Goal: Task Accomplishment & Management: Manage account settings

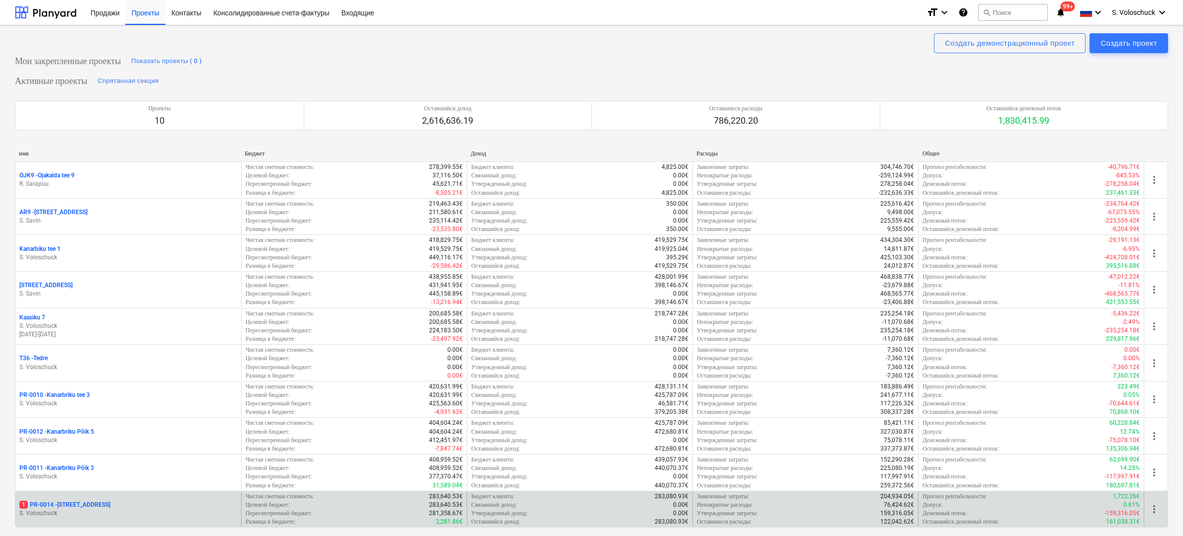
click at [158, 510] on p "S. Voloschuck" at bounding box center [128, 514] width 218 height 8
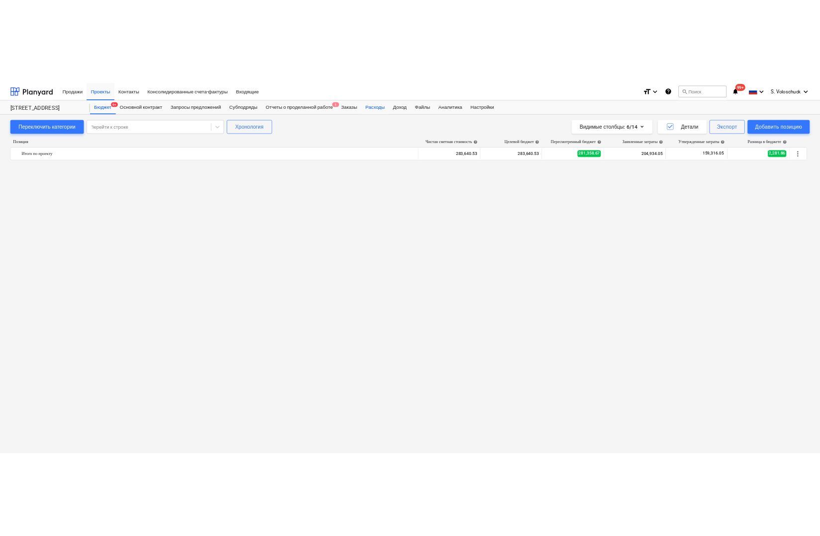
scroll to position [4063, 0]
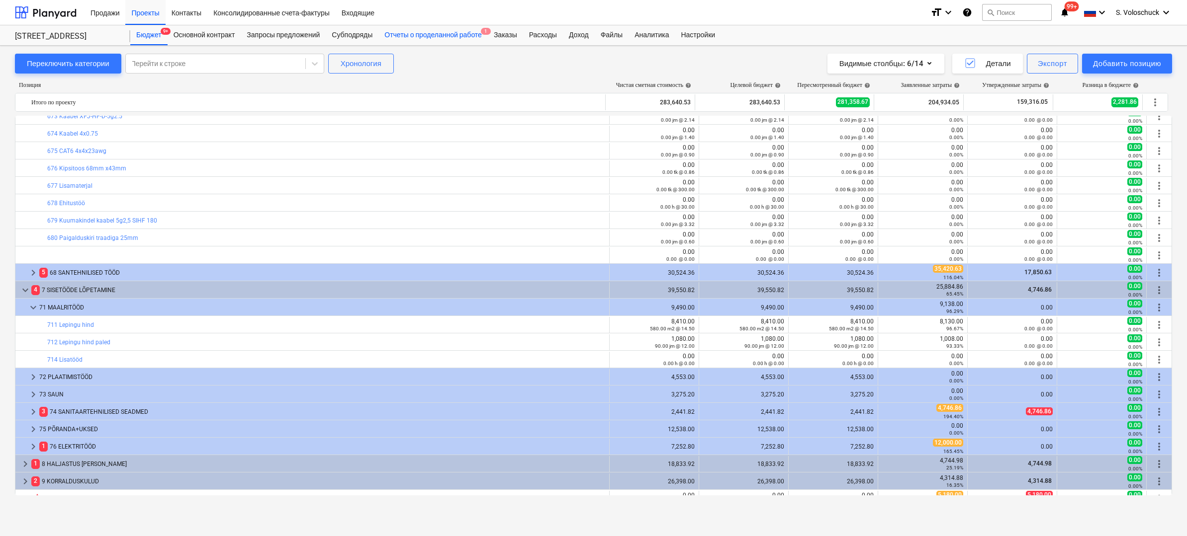
click at [452, 35] on div "Отчеты о проделанной работе 1" at bounding box center [432, 35] width 109 height 20
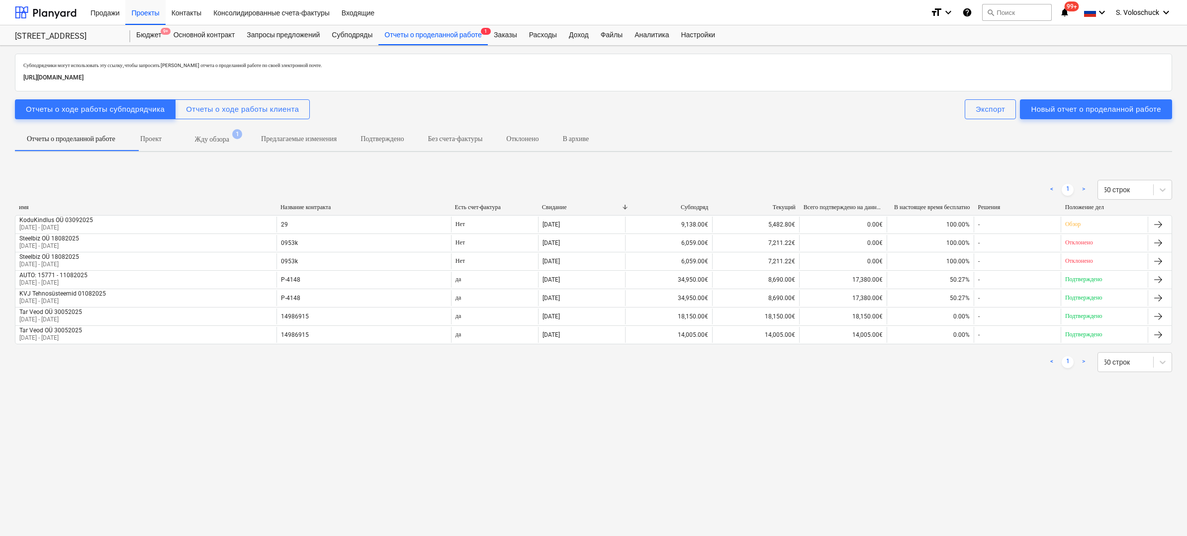
click at [229, 135] on p "Жду обзора" at bounding box center [212, 139] width 34 height 10
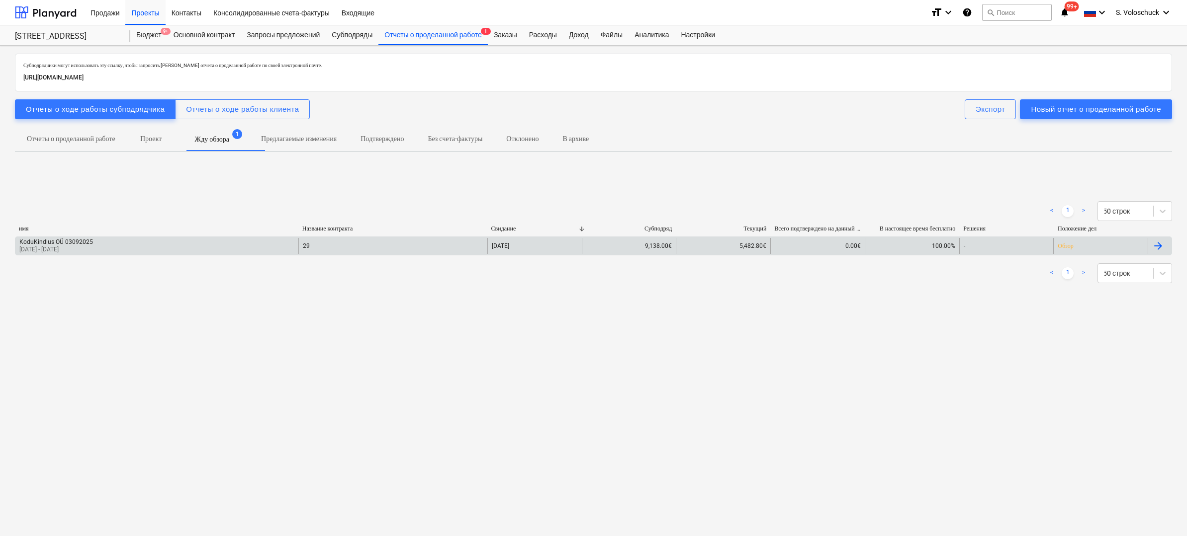
click at [1156, 246] on div at bounding box center [1158, 246] width 12 height 12
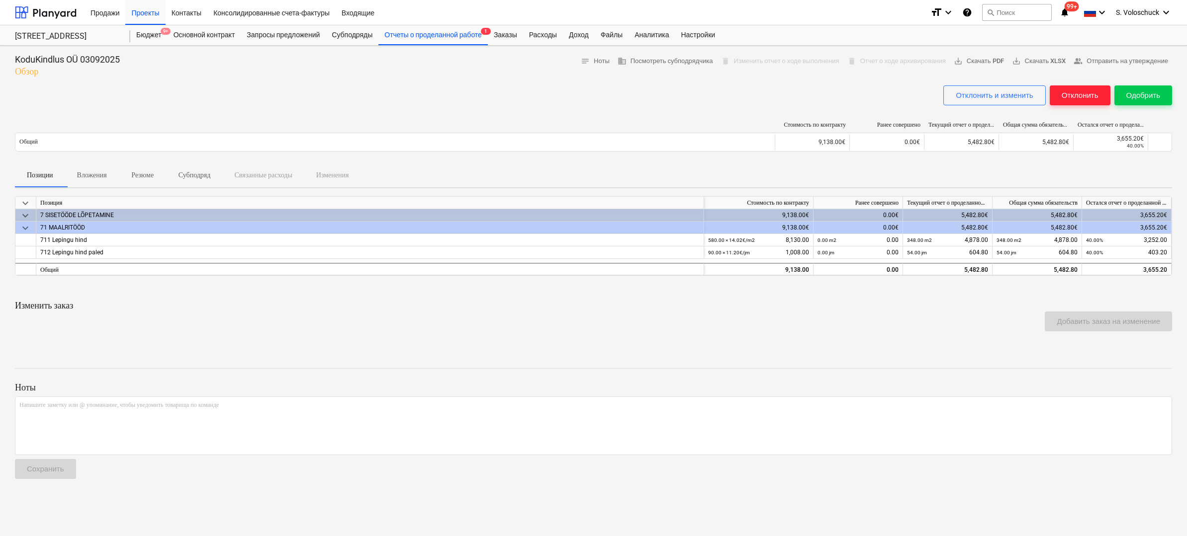
click at [1078, 94] on div "Отклонить" at bounding box center [1079, 95] width 37 height 13
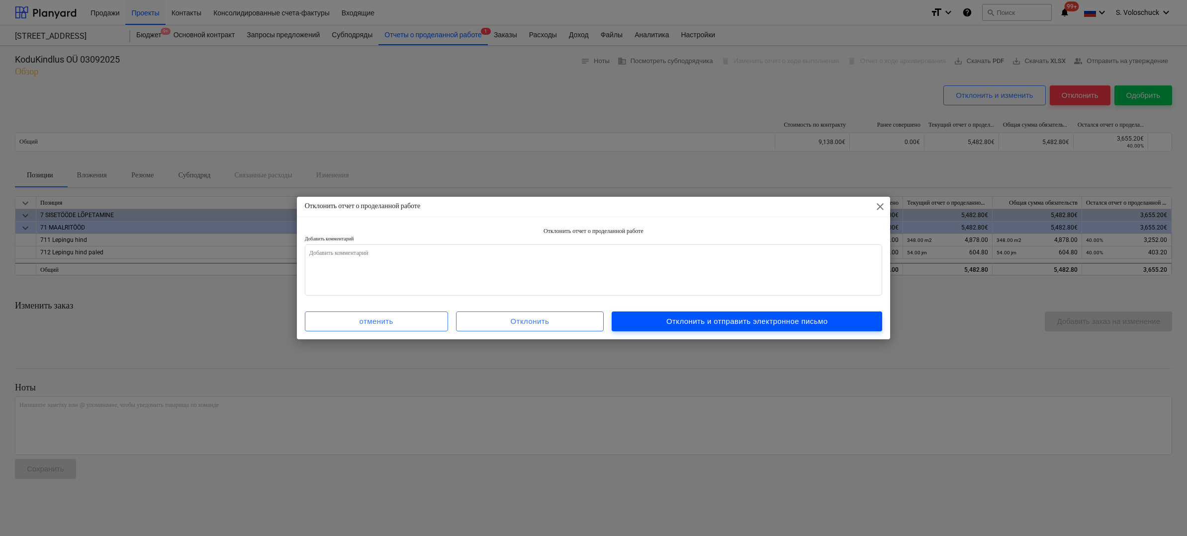
click at [730, 323] on div "Отклонить и отправить электронное письмо" at bounding box center [747, 321] width 162 height 13
type textarea "x"
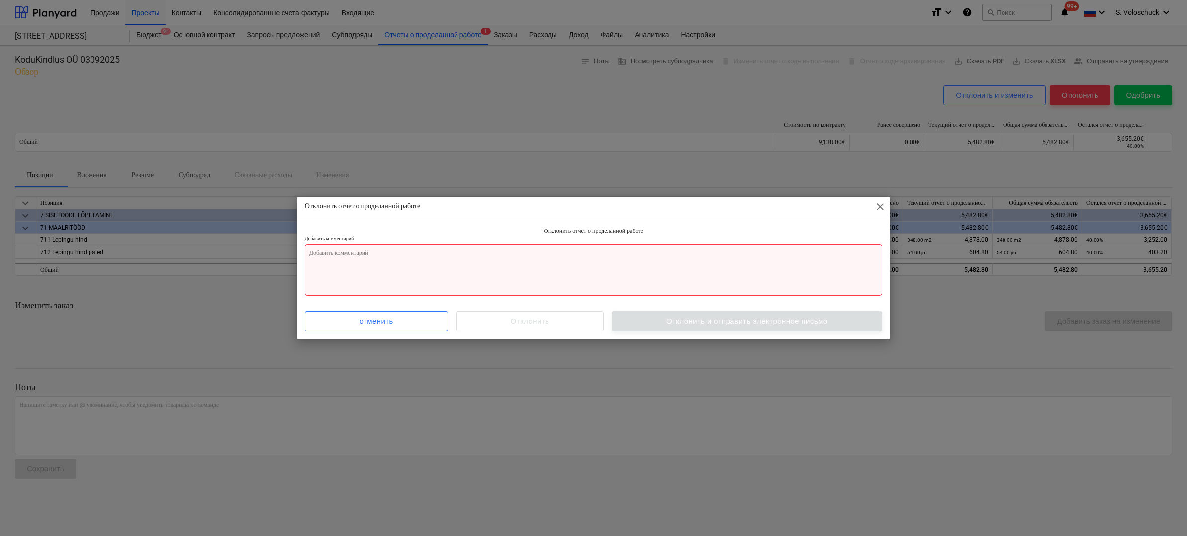
click at [500, 277] on textarea at bounding box center [594, 270] width 578 height 51
type textarea "v"
type textarea "x"
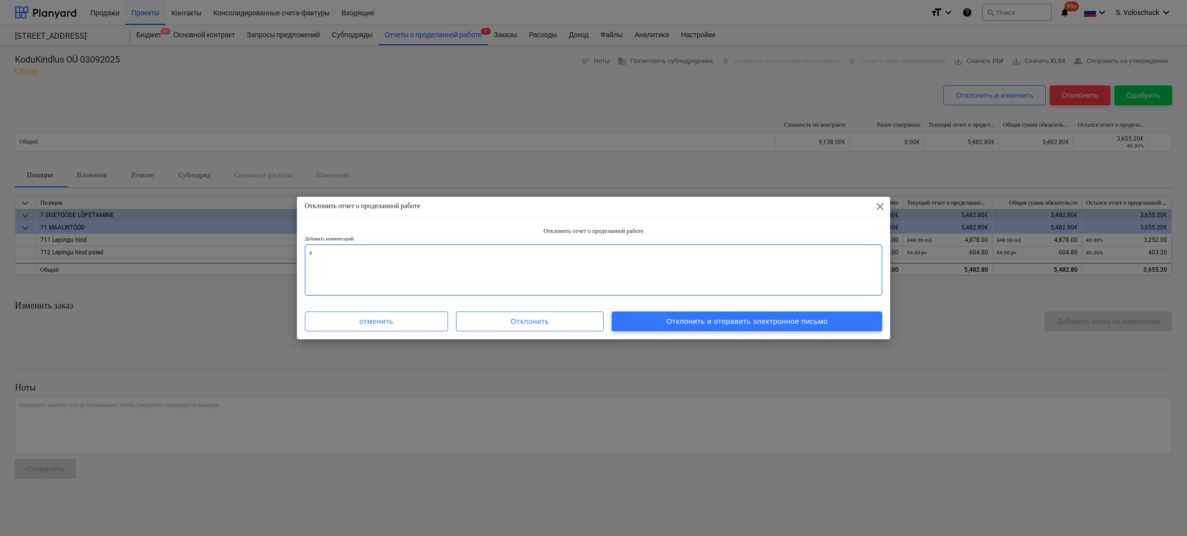
type textarea "va"
type textarea "x"
type textarea "val"
type textarea "x"
type textarea "vale"
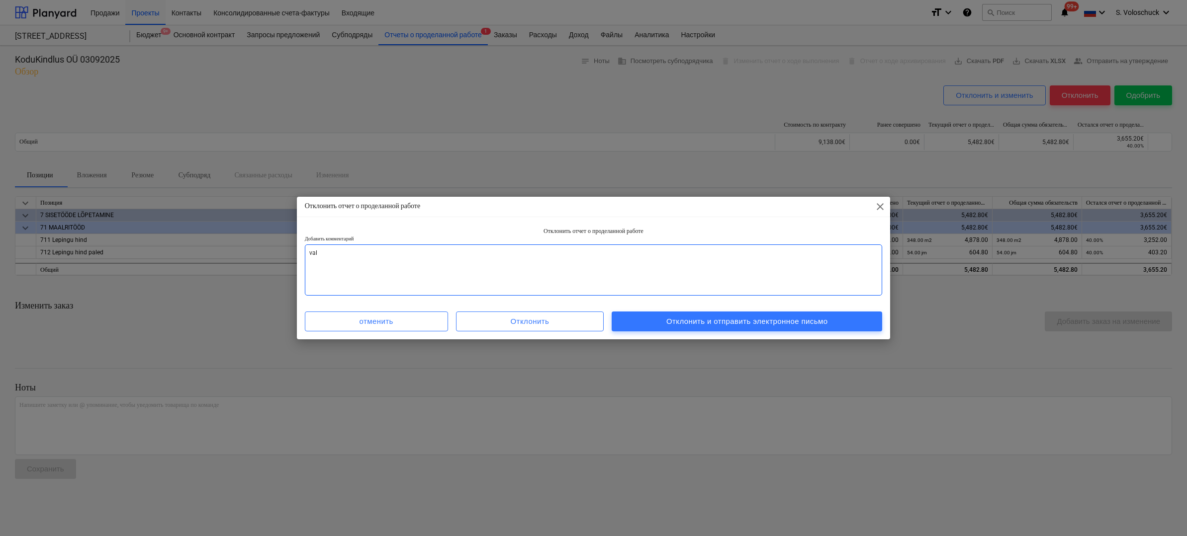
type textarea "x"
type textarea "vale"
click at [702, 322] on div "Отклонить и отправить электронное письмо" at bounding box center [747, 321] width 162 height 13
type textarea "x"
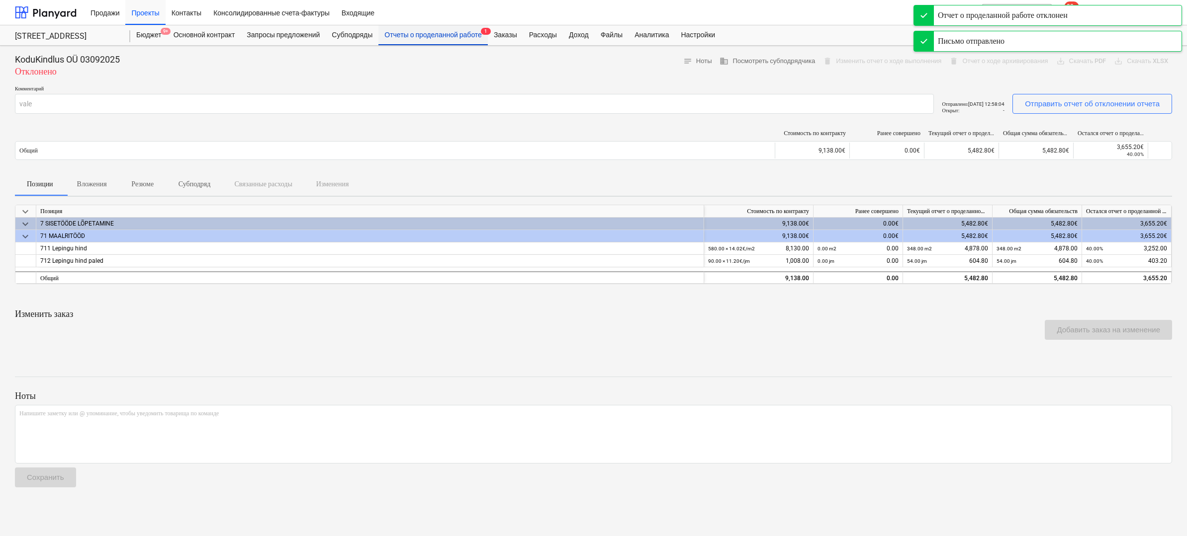
click at [483, 45] on div "Отчеты о проделанной работе 1" at bounding box center [432, 35] width 109 height 20
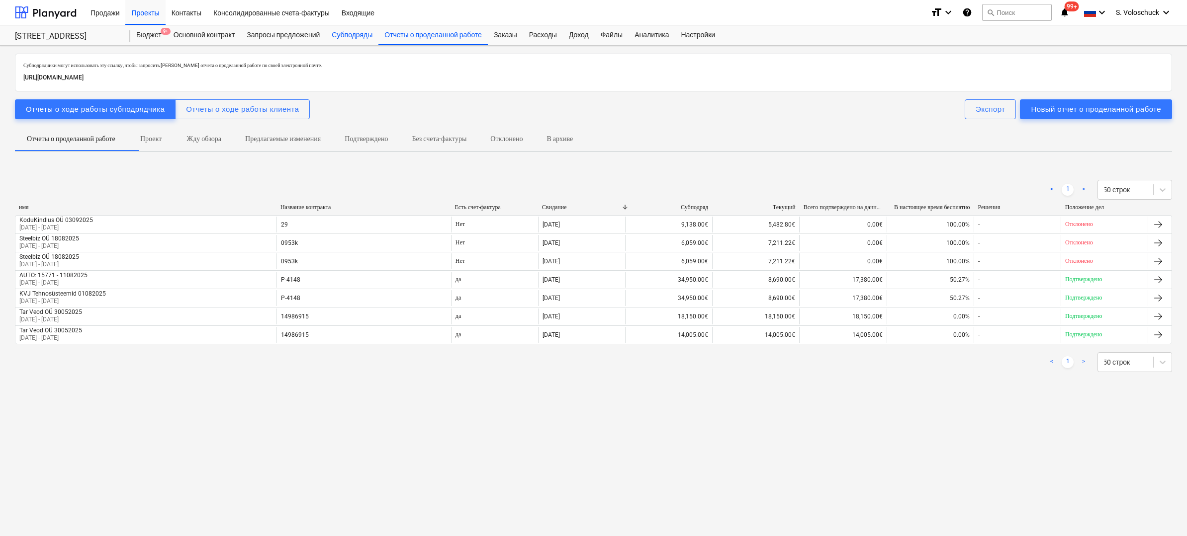
click at [353, 37] on div "Субподряды" at bounding box center [352, 35] width 53 height 20
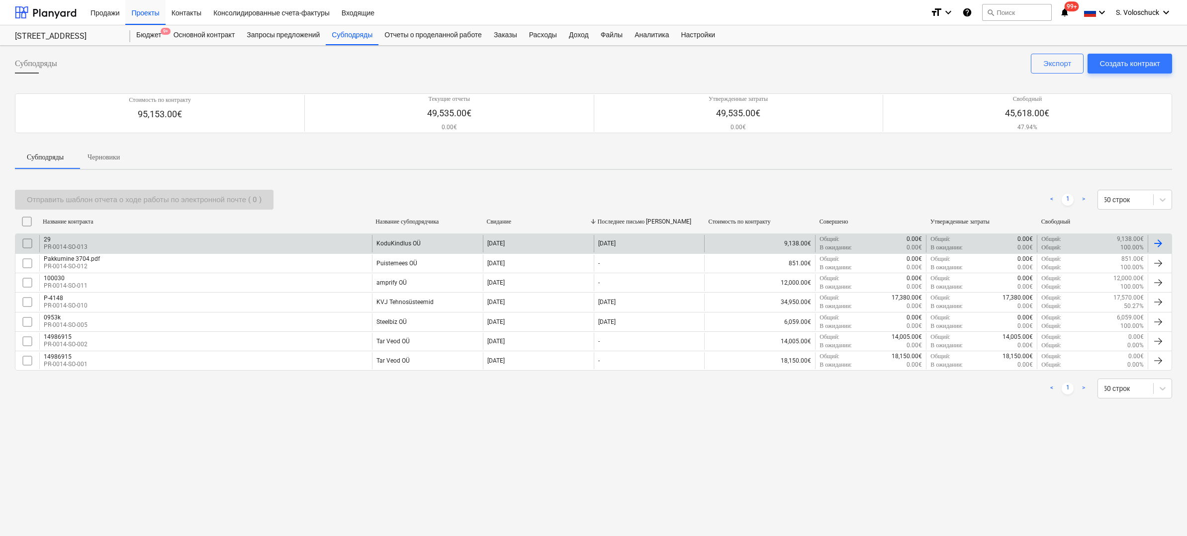
click at [28, 242] on input "checkbox" at bounding box center [27, 244] width 16 height 16
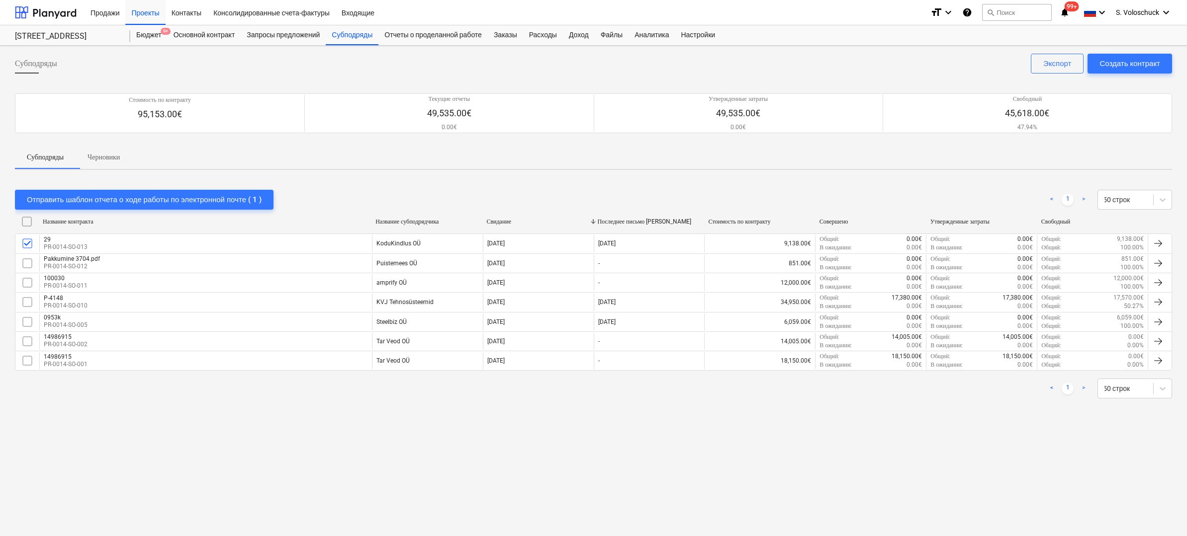
click at [300, 246] on div "29 PR-0014-SO-013" at bounding box center [205, 243] width 333 height 17
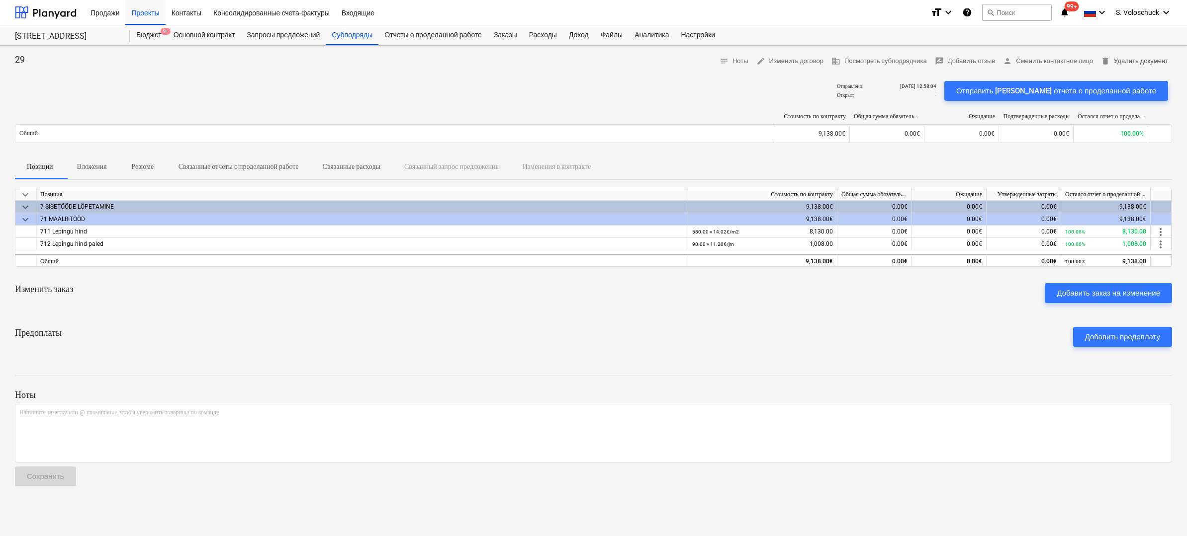
click at [1132, 65] on span "delete Удалить документ" at bounding box center [1134, 61] width 67 height 11
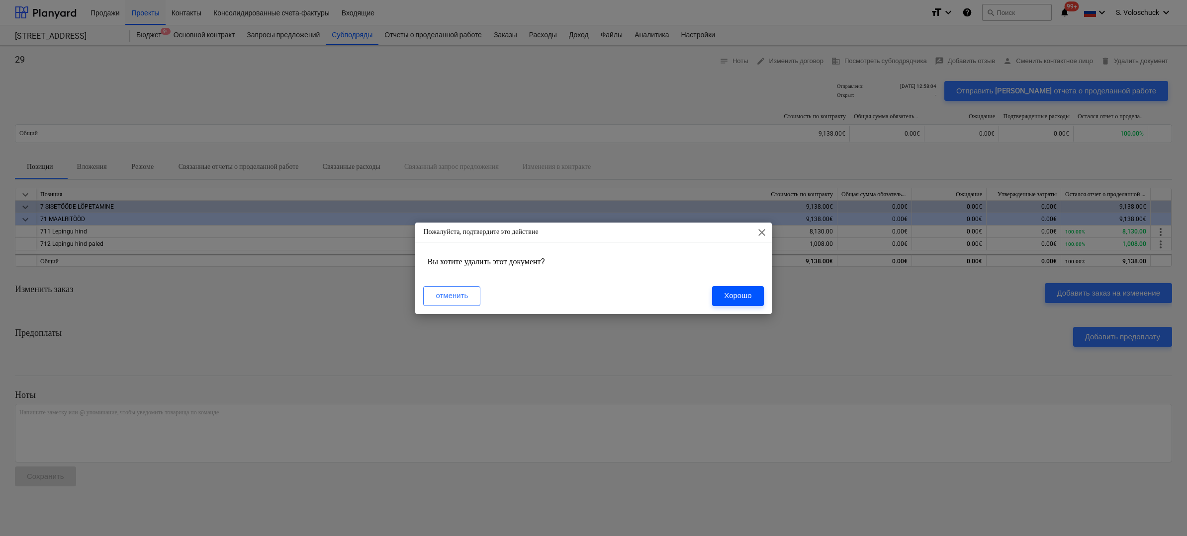
click at [724, 299] on div "Хорошо" at bounding box center [737, 295] width 27 height 13
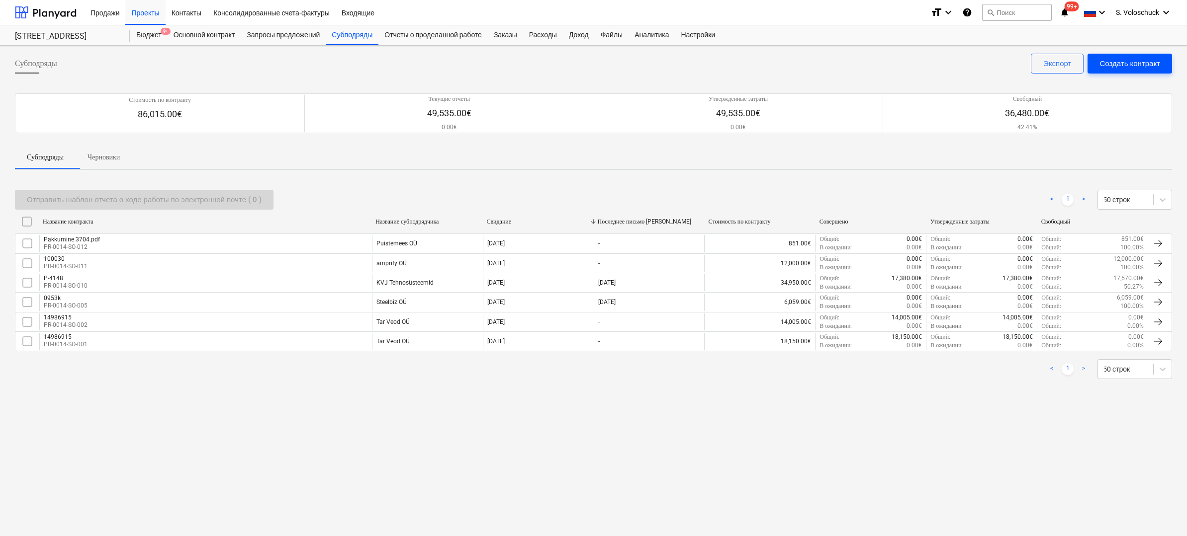
click at [1134, 62] on div "Создать контракт" at bounding box center [1129, 63] width 61 height 13
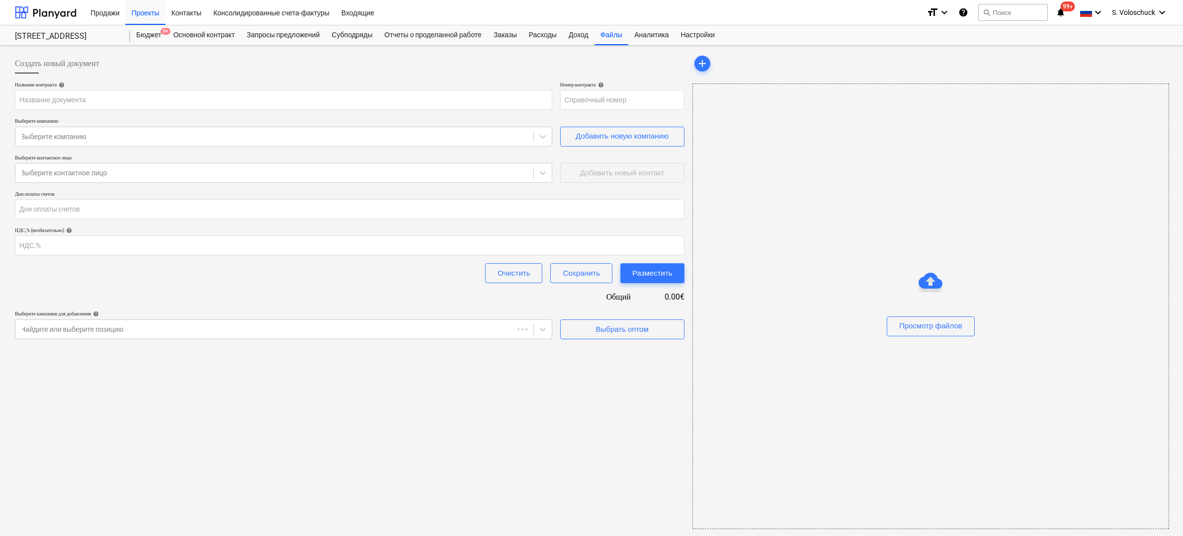
type input "PR-0014-SO-014"
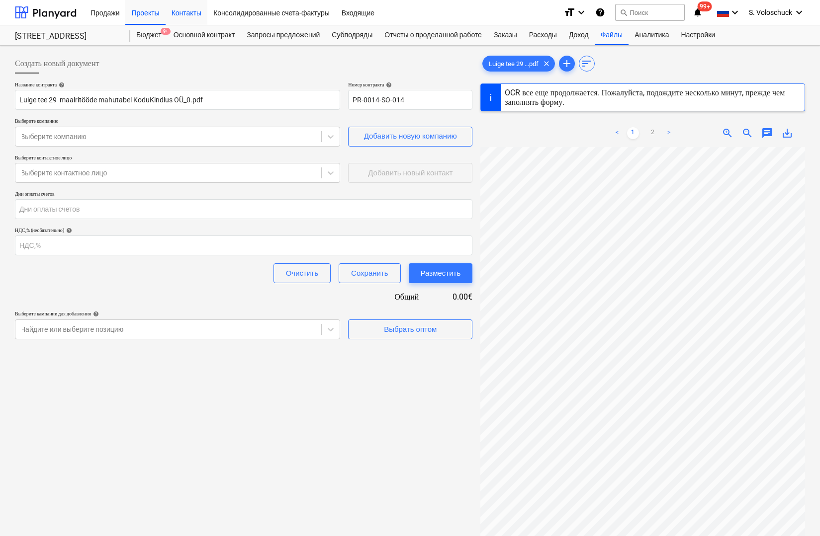
type input "29"
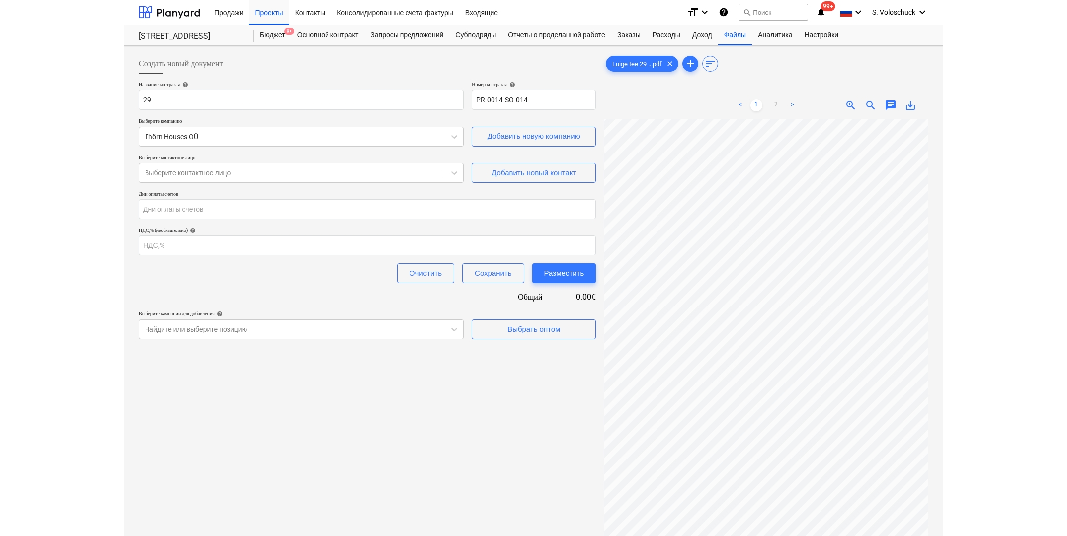
scroll to position [29, 0]
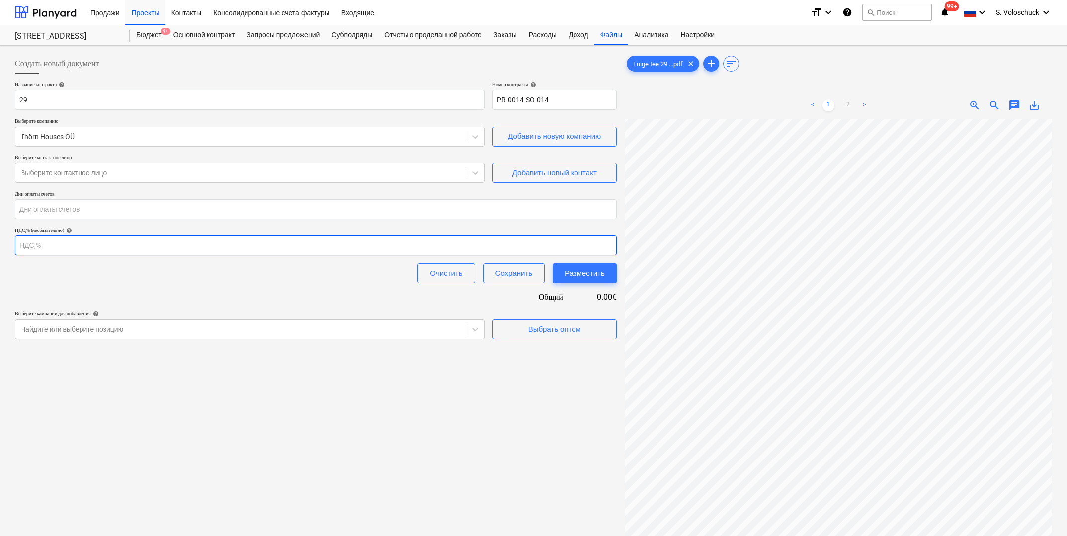
click at [134, 248] on input "number" at bounding box center [316, 246] width 602 height 20
type input "9695"
click at [167, 420] on div "Создать новый документ Название контракта help 29 [PERSON_NAME] контракта help …" at bounding box center [316, 341] width 610 height 582
click at [564, 326] on div "Выбрать оптом" at bounding box center [555, 329] width 53 height 13
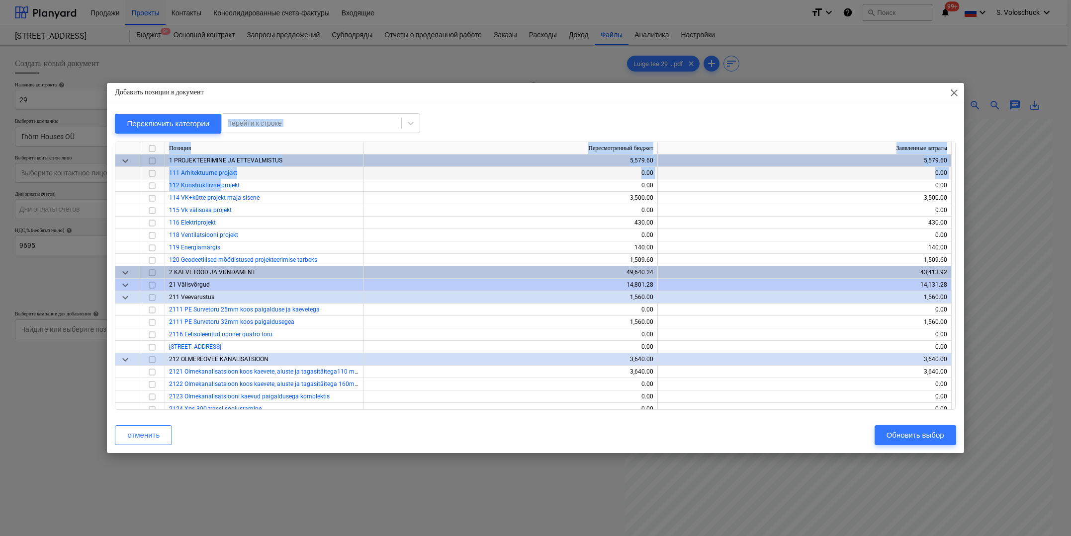
drag, startPoint x: 296, startPoint y: 98, endPoint x: 218, endPoint y: 173, distance: 108.3
click at [219, 183] on div "Добавить позиции в документ close Переключить категории Перейти к строке Позици…" at bounding box center [535, 268] width 857 height 370
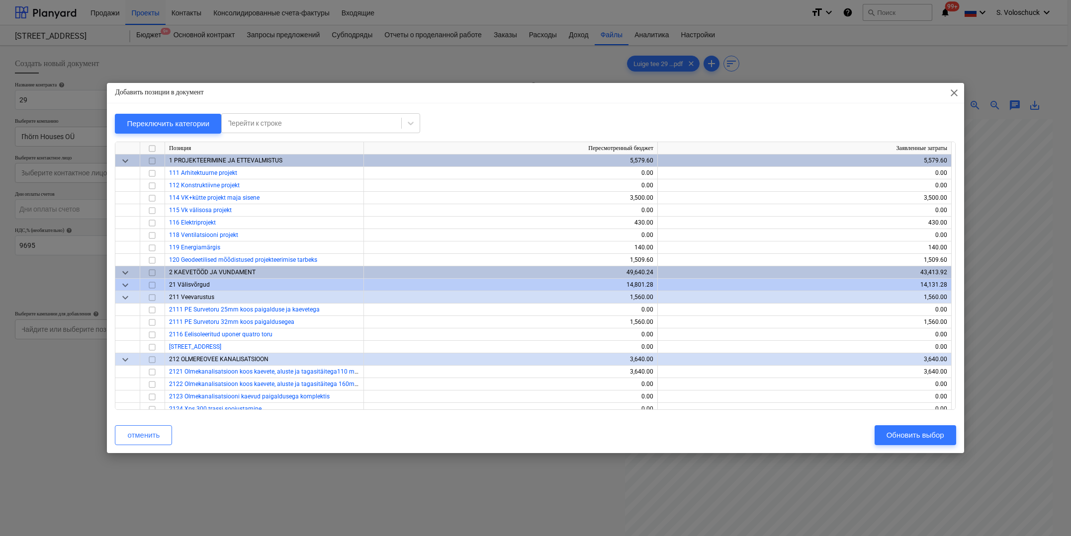
click at [742, 98] on div "Добавить позиции в документ close" at bounding box center [535, 93] width 857 height 20
click at [203, 54] on div "Добавить позиции в документ close Переключить категории Перейти к строке Позици…" at bounding box center [535, 268] width 1071 height 536
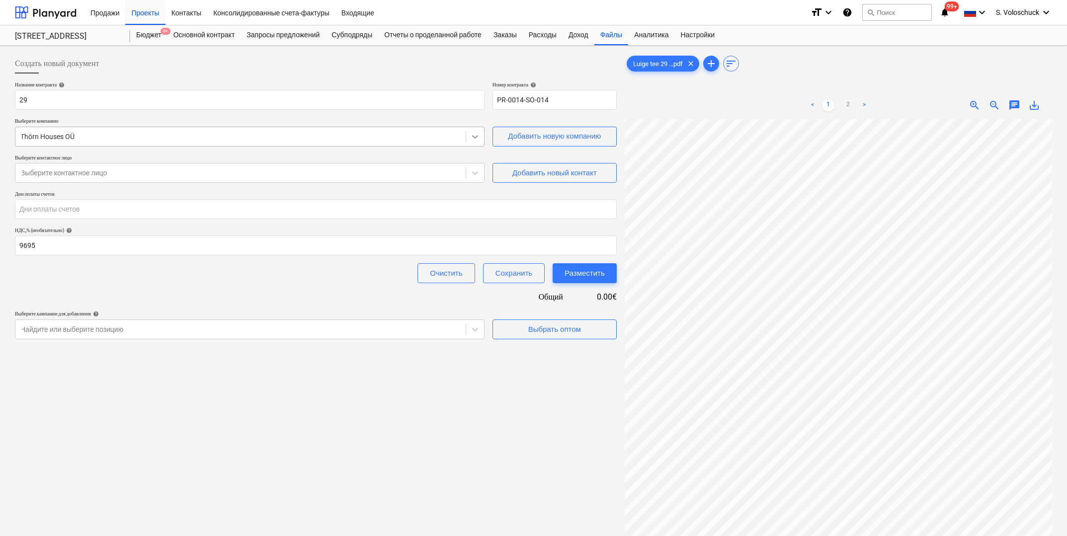
click at [475, 137] on icon at bounding box center [475, 136] width 6 height 3
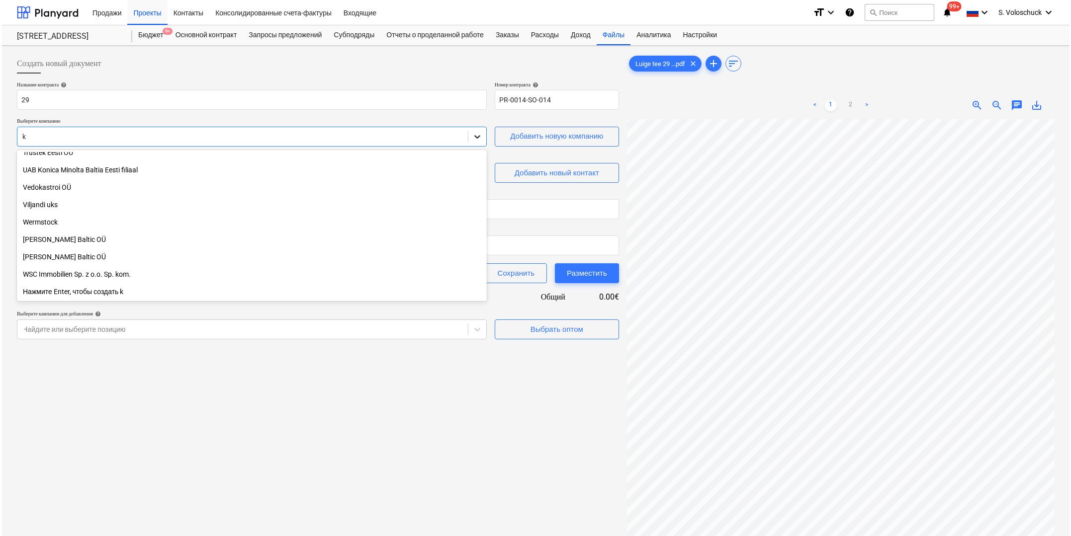
scroll to position [1800, 0]
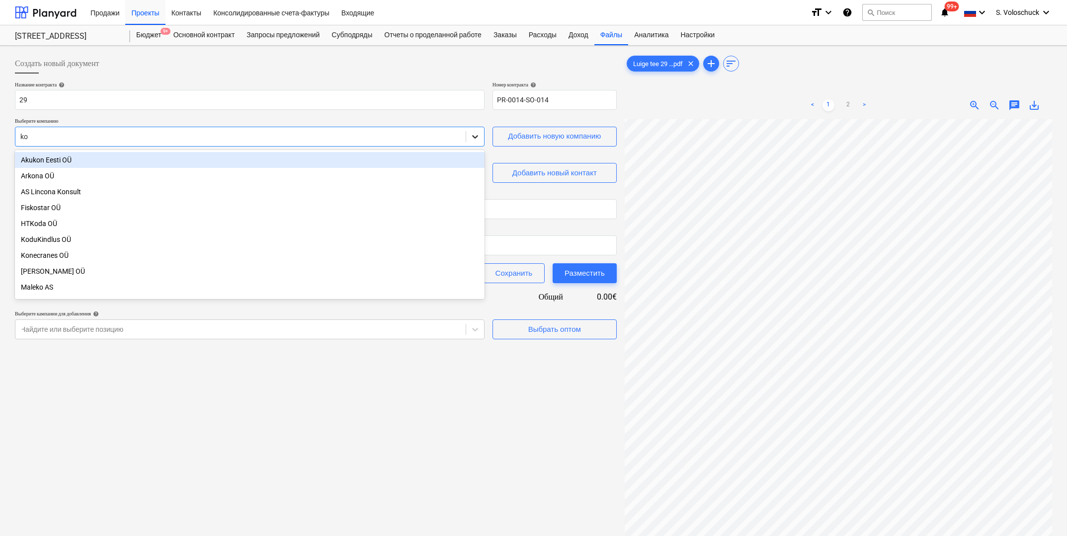
type input "kod"
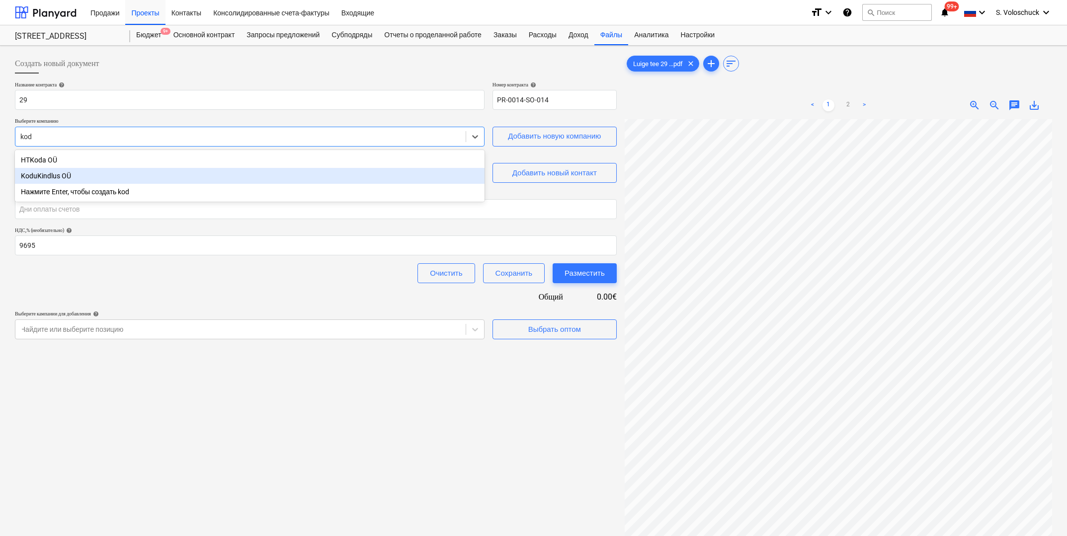
click at [424, 171] on div "KoduKindlus OÜ" at bounding box center [250, 176] width 470 height 16
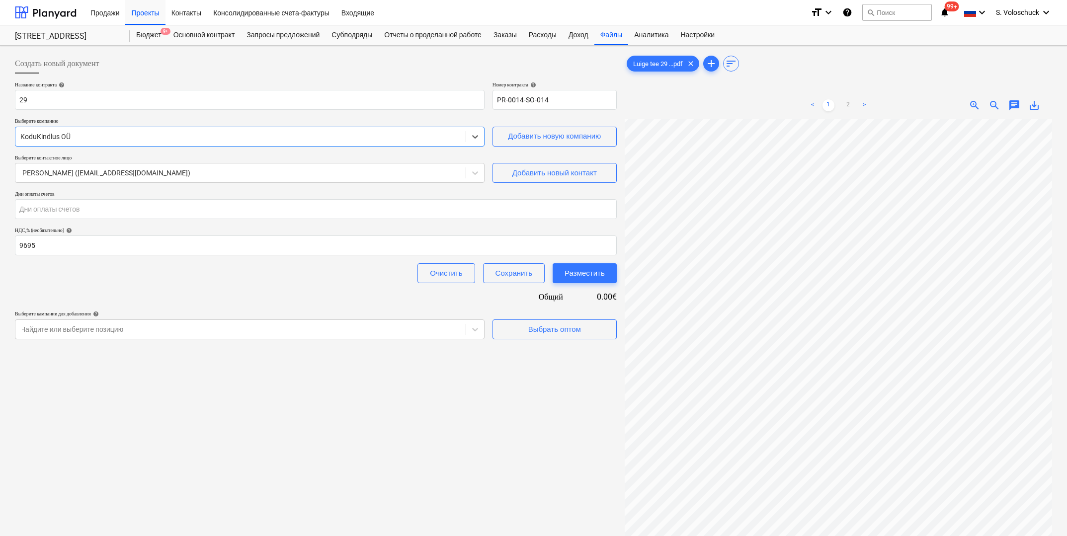
click at [473, 425] on div "Создать новый документ Название контракта help 29 [PERSON_NAME] контракта help …" at bounding box center [316, 341] width 610 height 582
click at [546, 332] on div "Выбрать оптом" at bounding box center [555, 329] width 53 height 13
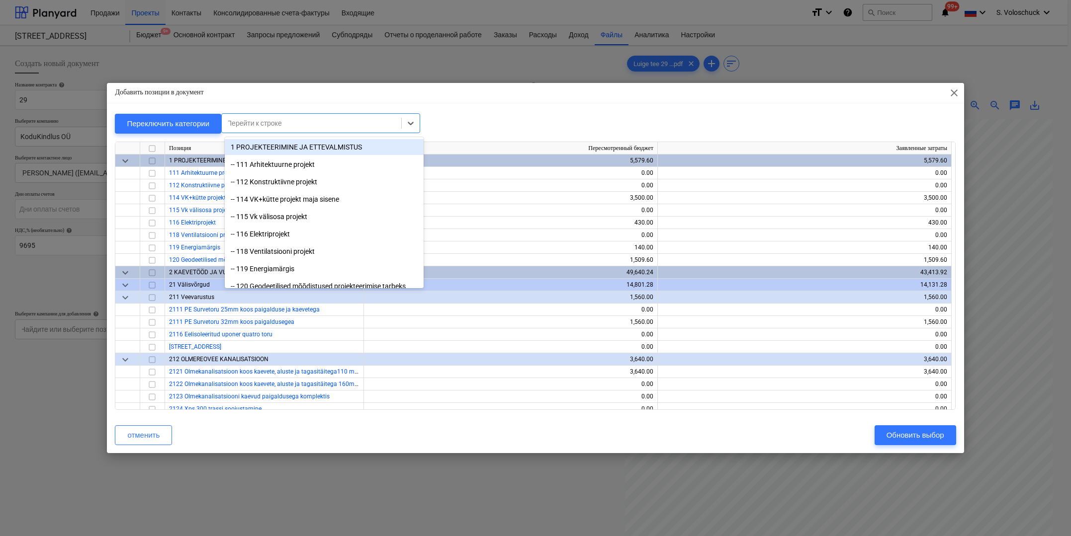
click at [356, 121] on div at bounding box center [312, 123] width 170 height 10
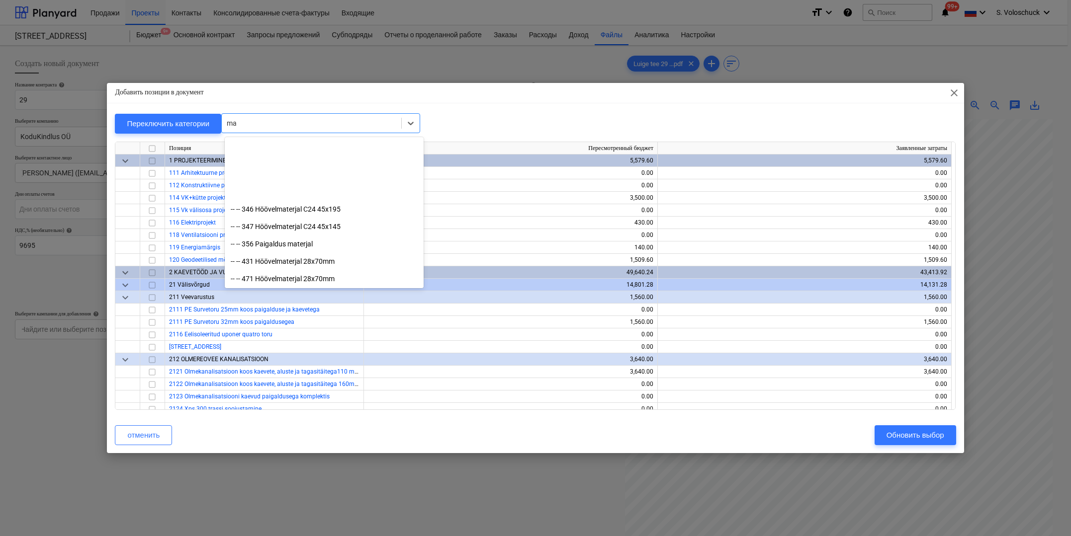
scroll to position [464, 0]
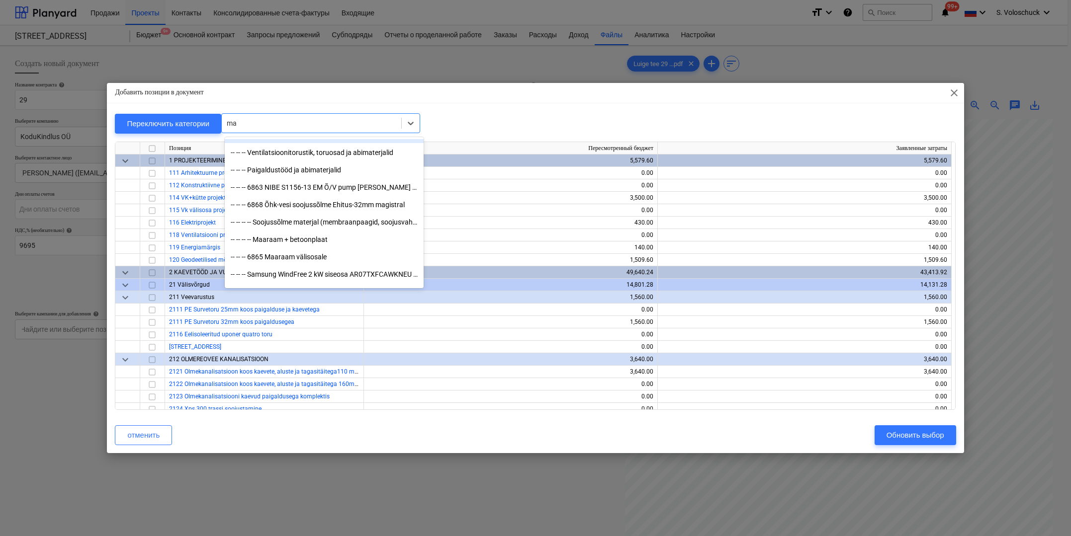
type input "ma"
click at [468, 107] on div "Добавить позиции в документ close Переключить категории option -- -- -- ComfoAi…" at bounding box center [535, 268] width 857 height 370
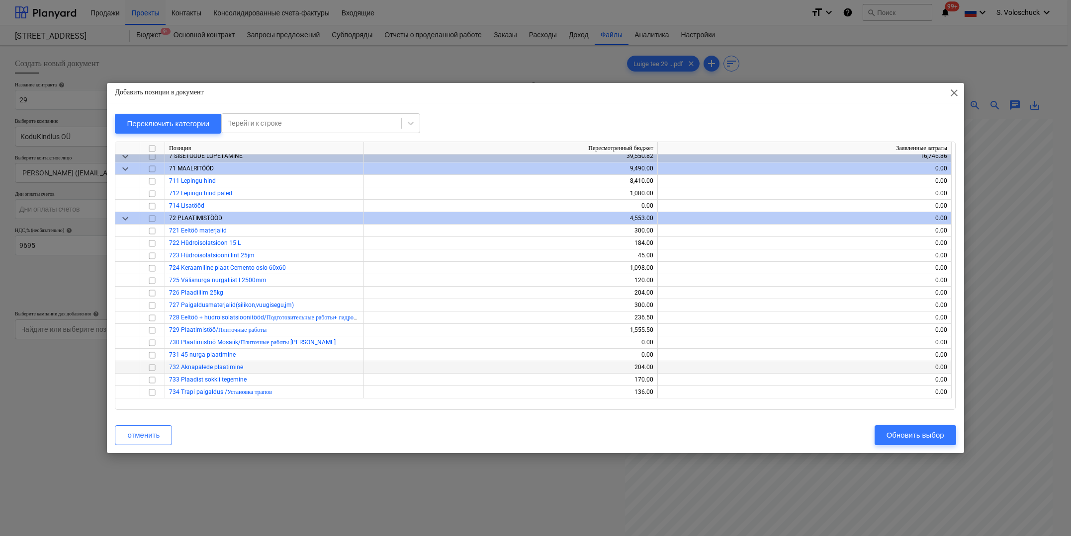
scroll to position [5415, 0]
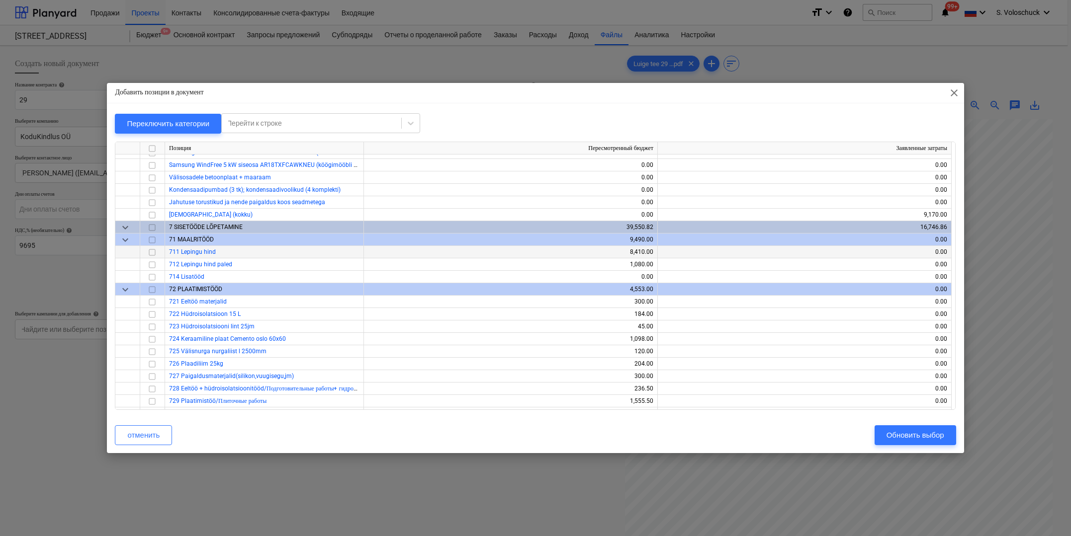
click at [210, 254] on span "711 Lepingu hind" at bounding box center [192, 252] width 47 height 7
click at [155, 253] on input "checkbox" at bounding box center [152, 252] width 12 height 12
click at [157, 265] on input "checkbox" at bounding box center [152, 265] width 12 height 12
click at [882, 440] on button "Обновить выбор" at bounding box center [916, 436] width 82 height 20
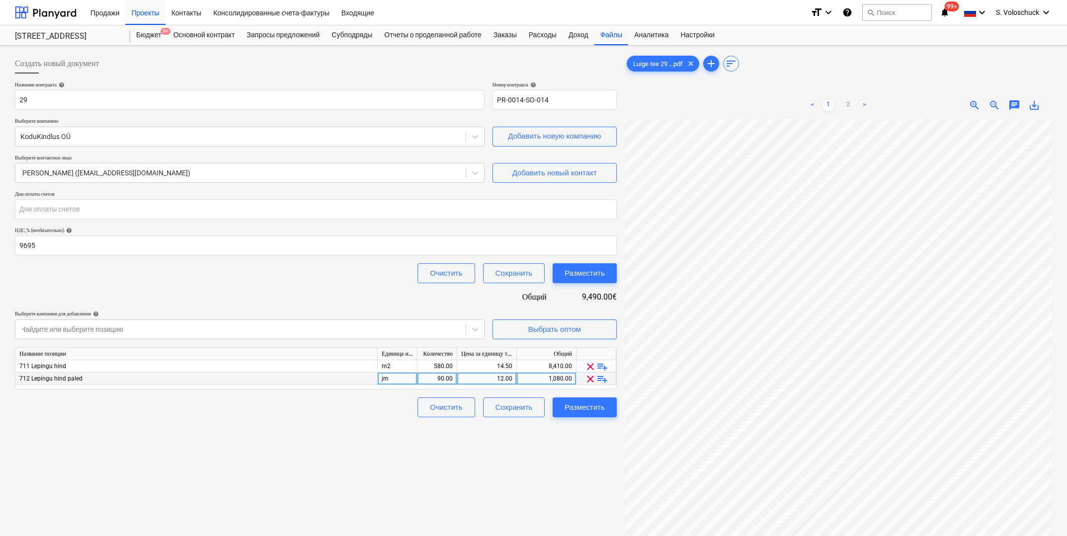
click at [563, 378] on div "1,080.00" at bounding box center [546, 379] width 51 height 12
click at [475, 301] on div "Название контракта help 29 [PERSON_NAME] контракта help PR-0014-SO-014 Выберите…" at bounding box center [316, 250] width 602 height 336
click at [542, 376] on div "0.00" at bounding box center [546, 379] width 51 height 12
type input "1285"
click at [545, 466] on div "Создать новый документ Название контракта help 29 [PERSON_NAME] контракта help …" at bounding box center [316, 341] width 610 height 582
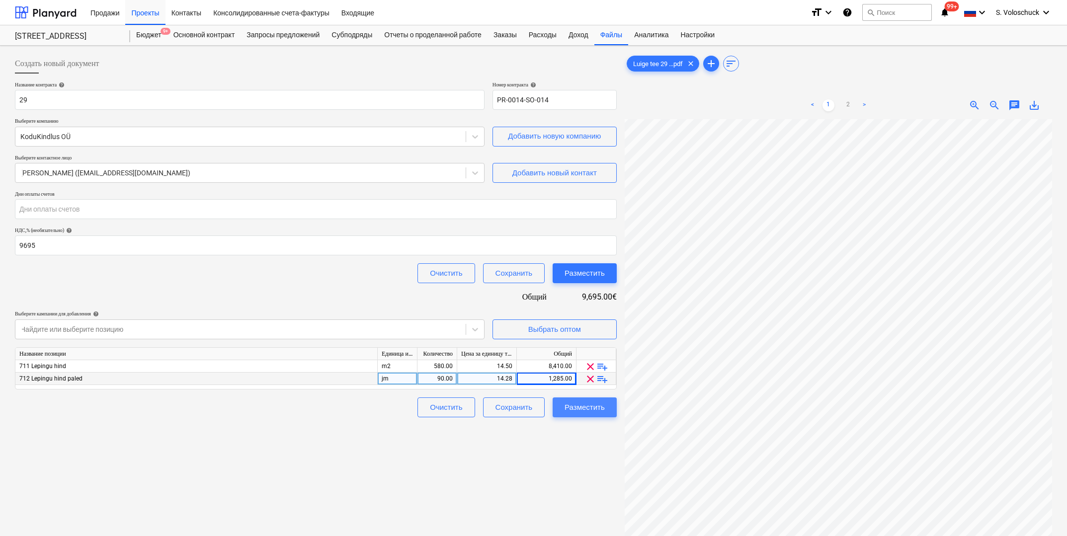
click at [592, 410] on div "Разместить" at bounding box center [585, 407] width 40 height 13
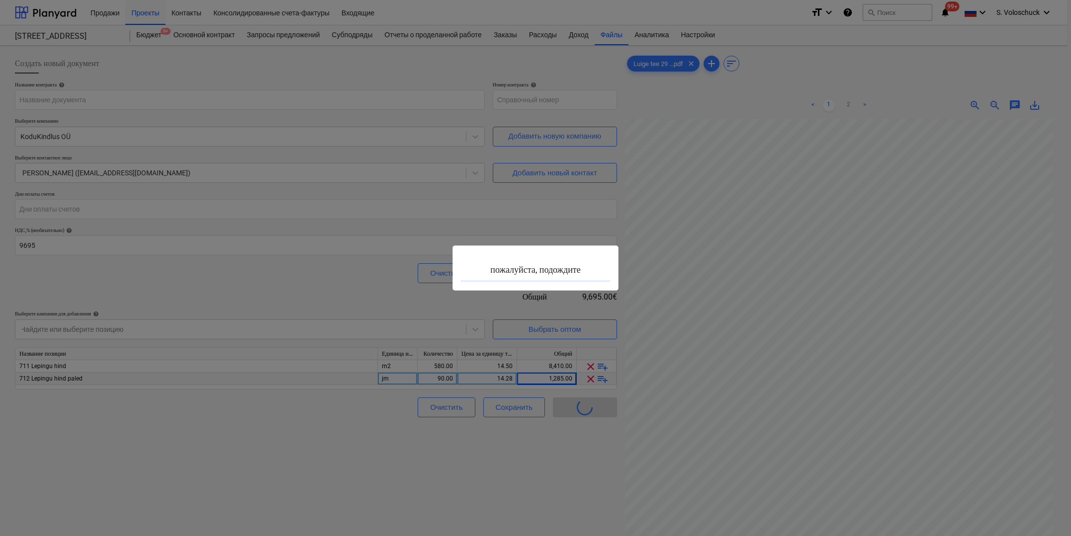
type input "PR-0014-SO-014"
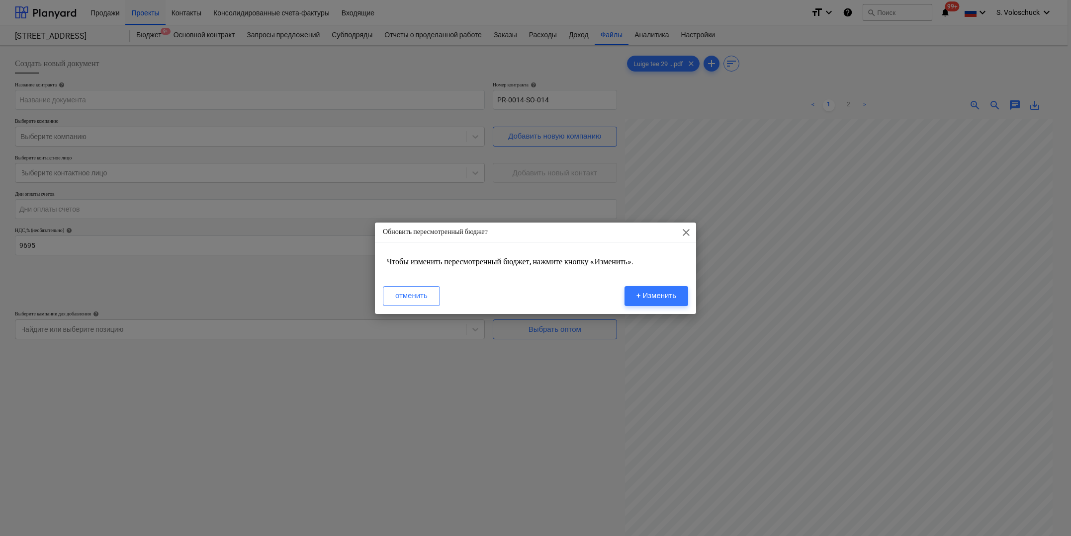
click at [682, 229] on span "close" at bounding box center [686, 233] width 12 height 12
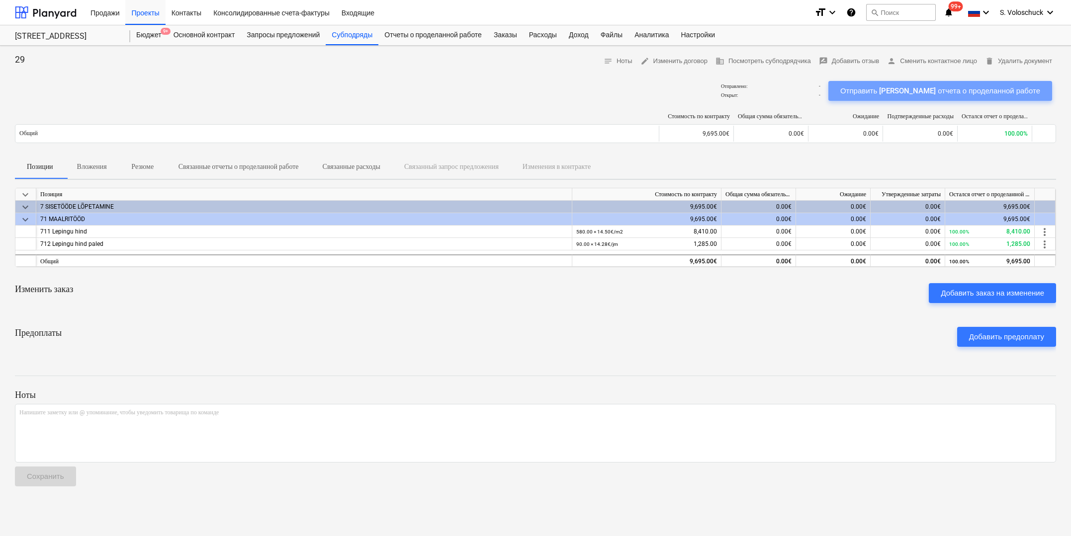
click at [980, 91] on div "Отправить [PERSON_NAME] отчета о проделанной работе" at bounding box center [940, 91] width 200 height 13
